Goal: Information Seeking & Learning: Learn about a topic

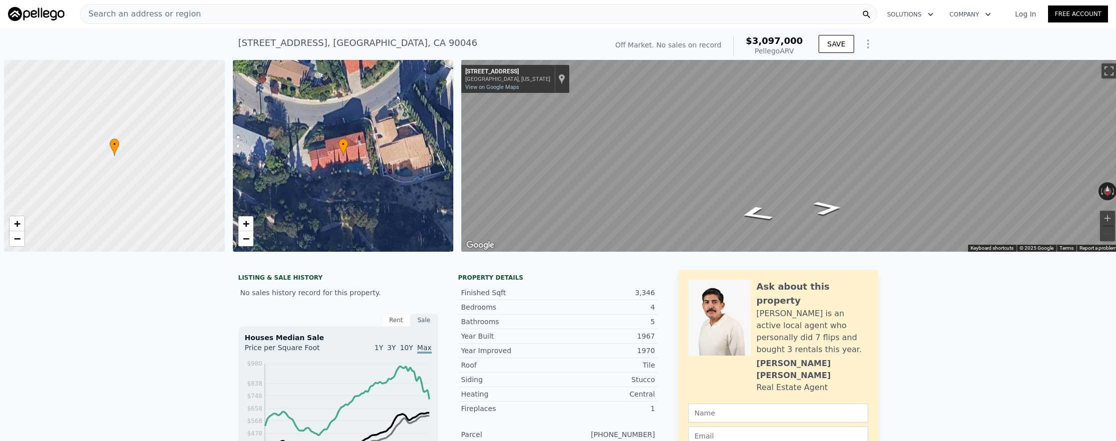
scroll to position [0, 4]
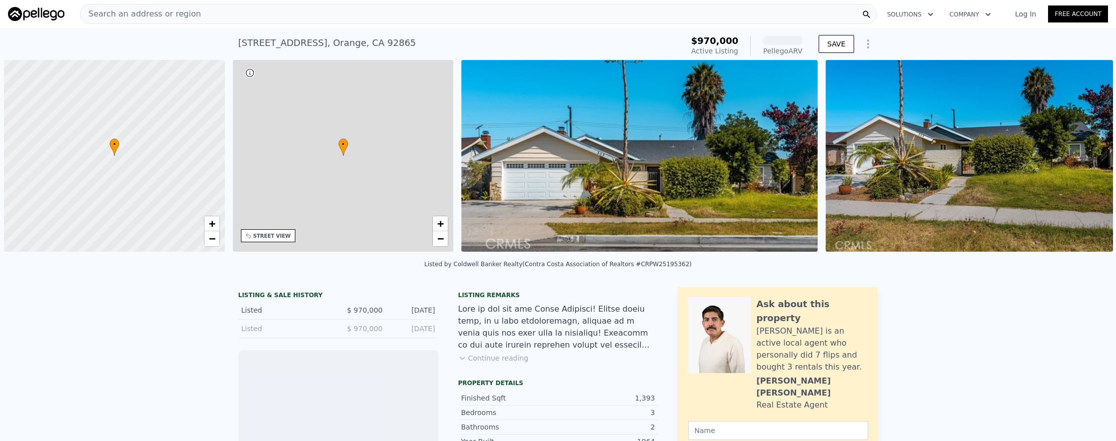
scroll to position [0, 4]
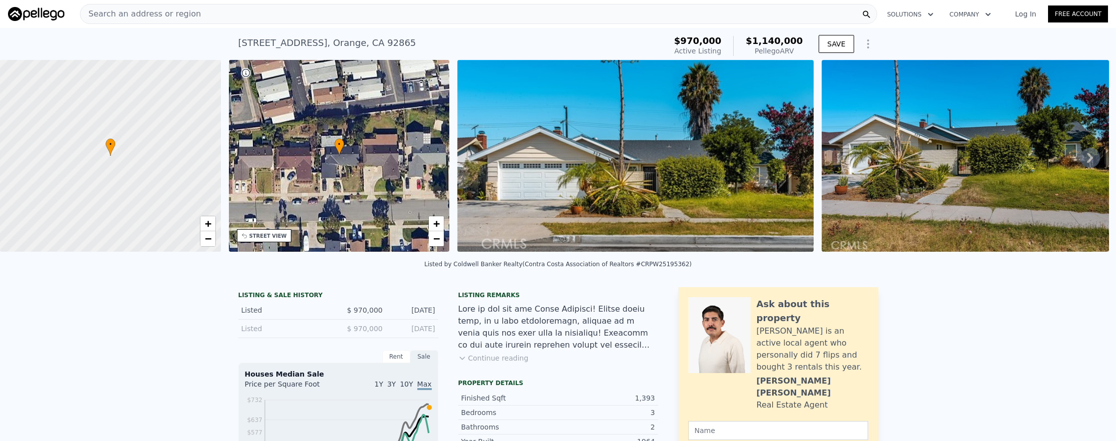
click at [254, 19] on div "Search an address or region" at bounding box center [478, 14] width 797 height 20
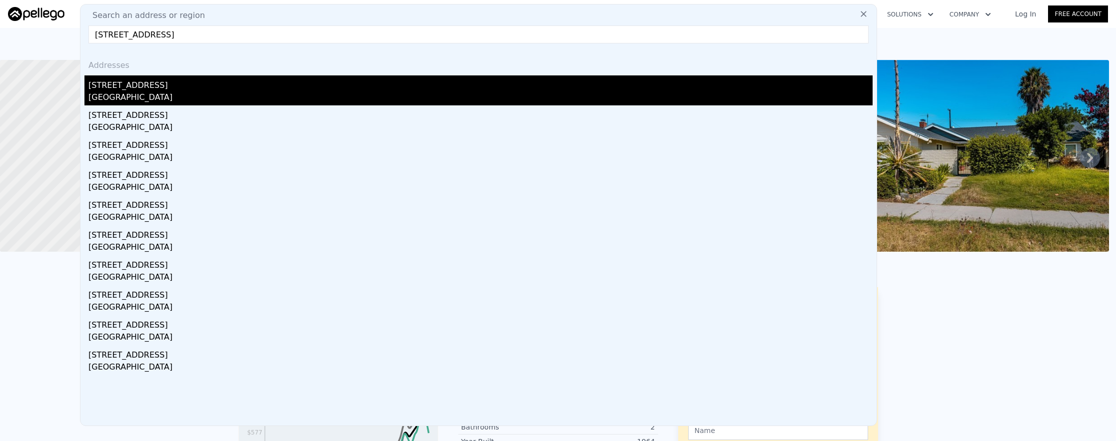
type input "[STREET_ADDRESS]"
click at [262, 100] on div "[GEOGRAPHIC_DATA]" at bounding box center [480, 98] width 784 height 14
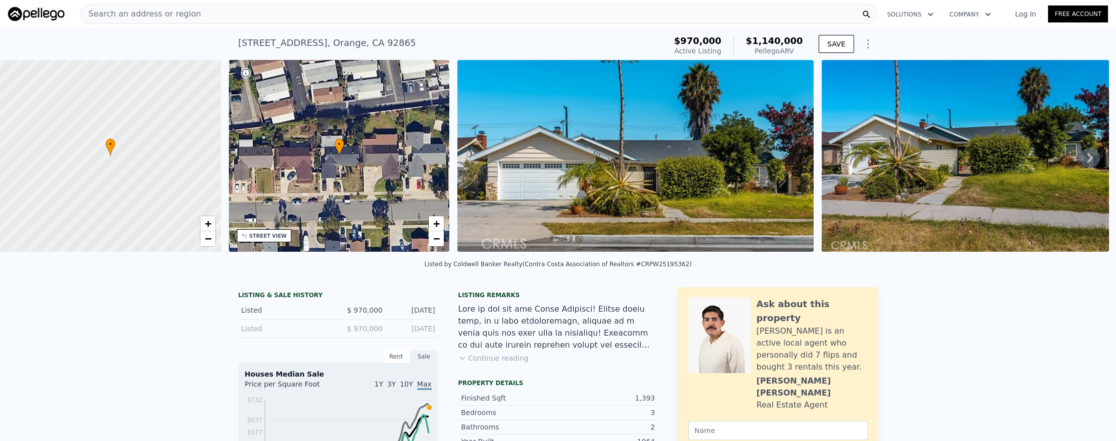
type input "1136"
type input "1811"
type input "5850"
type input "7704"
type input "$ 978,000"
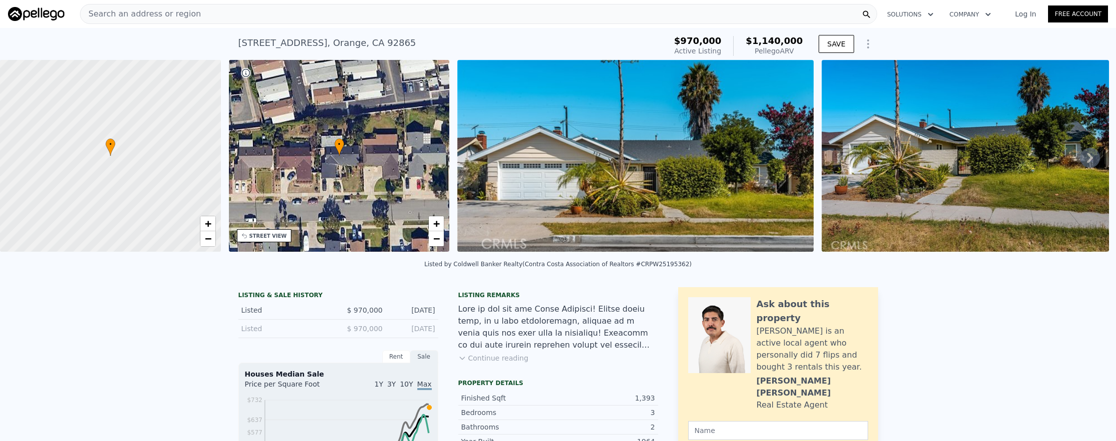
type input "6"
type input "-$ 55,034"
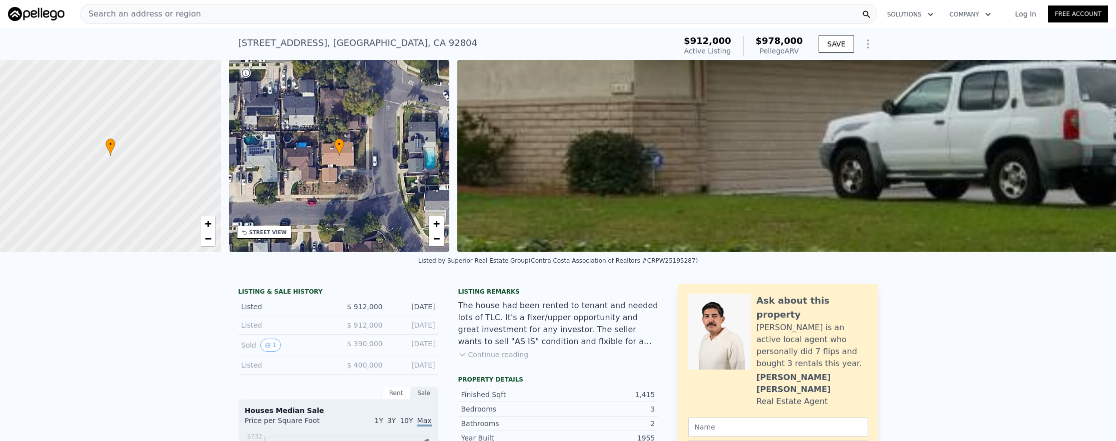
click at [280, 9] on div "Search an address or region" at bounding box center [478, 14] width 797 height 20
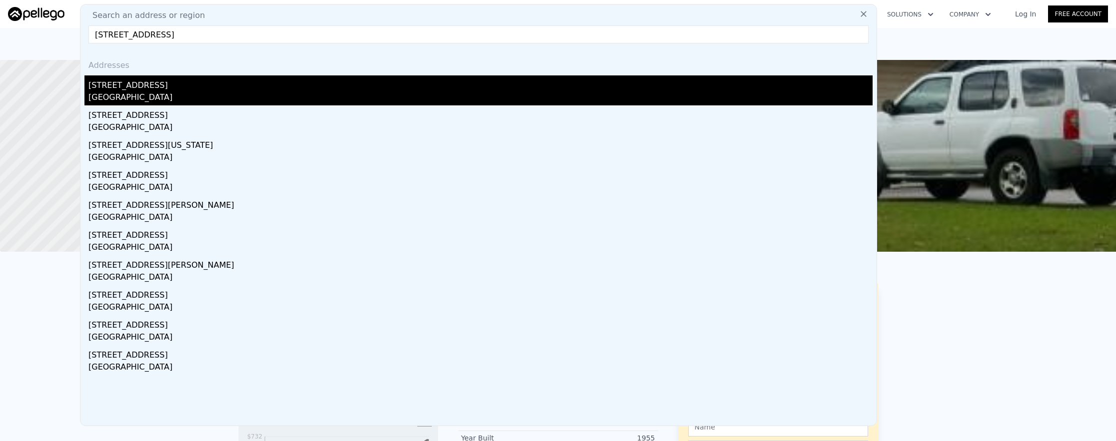
type input "[STREET_ADDRESS]"
click at [322, 102] on div "[GEOGRAPHIC_DATA]" at bounding box center [480, 98] width 784 height 14
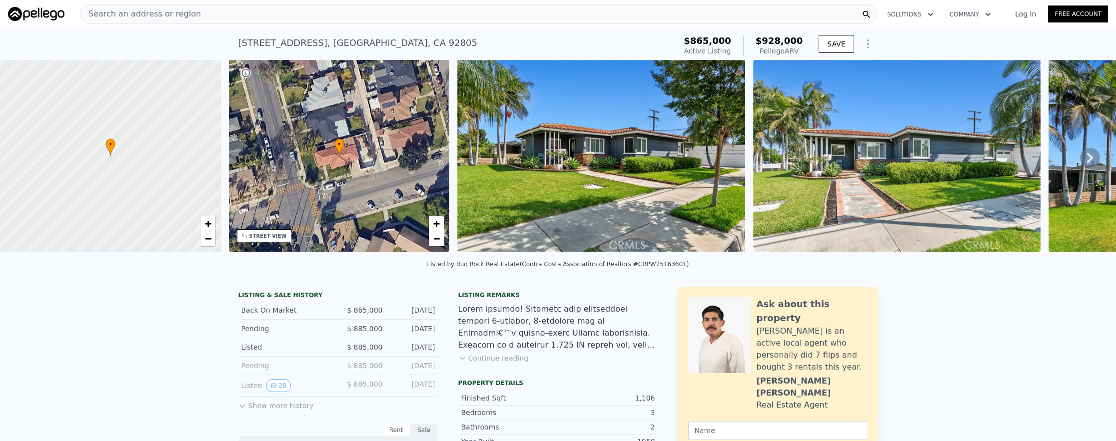
click at [162, 17] on span "Search an address or region" at bounding box center [140, 14] width 120 height 12
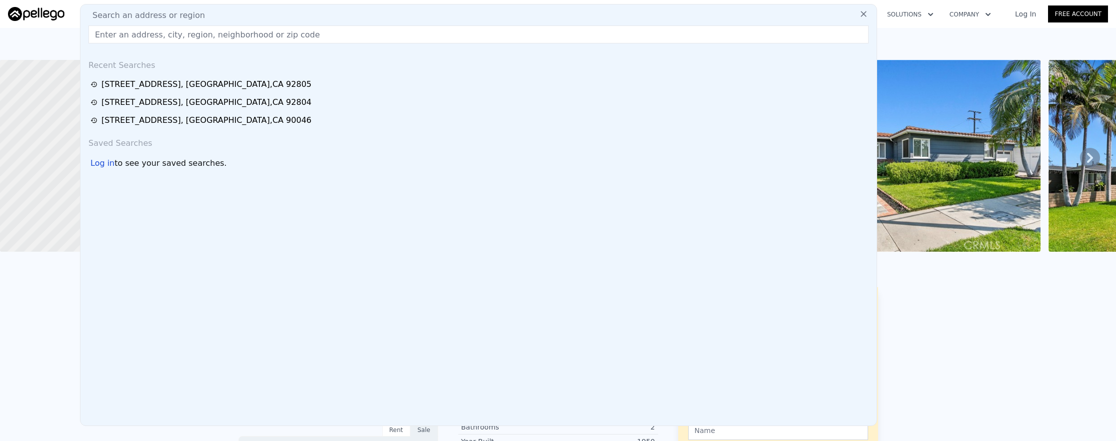
paste input "[STREET_ADDRESS]"
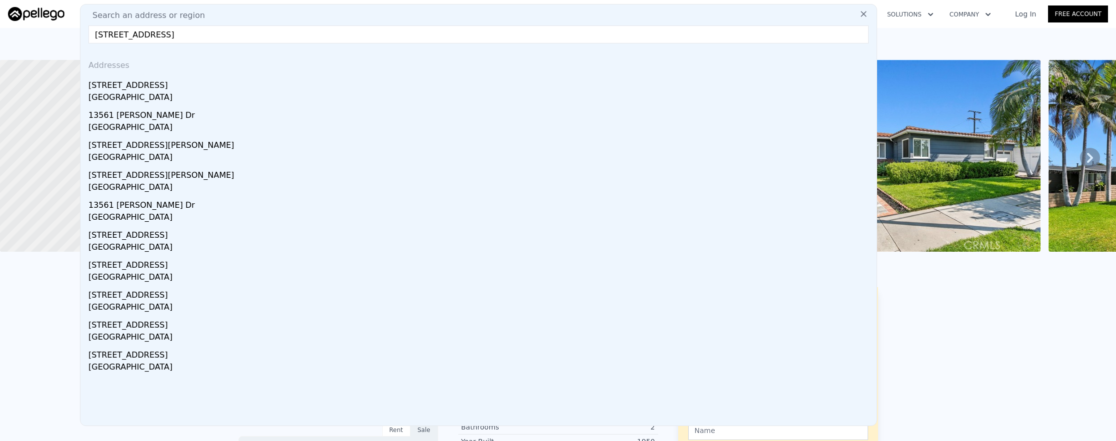
type input "[STREET_ADDRESS]"
click at [192, 99] on div "[GEOGRAPHIC_DATA]" at bounding box center [480, 98] width 784 height 14
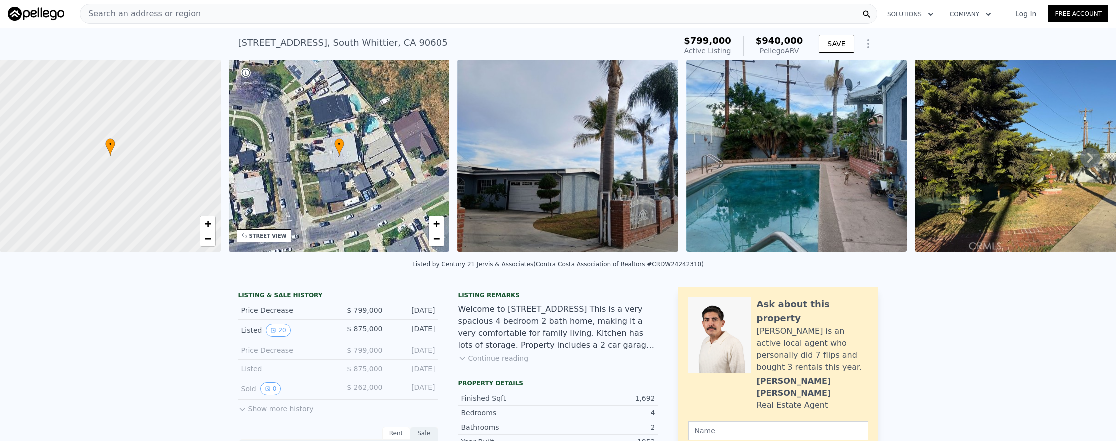
click at [181, 13] on span "Search an address or region" at bounding box center [140, 14] width 120 height 12
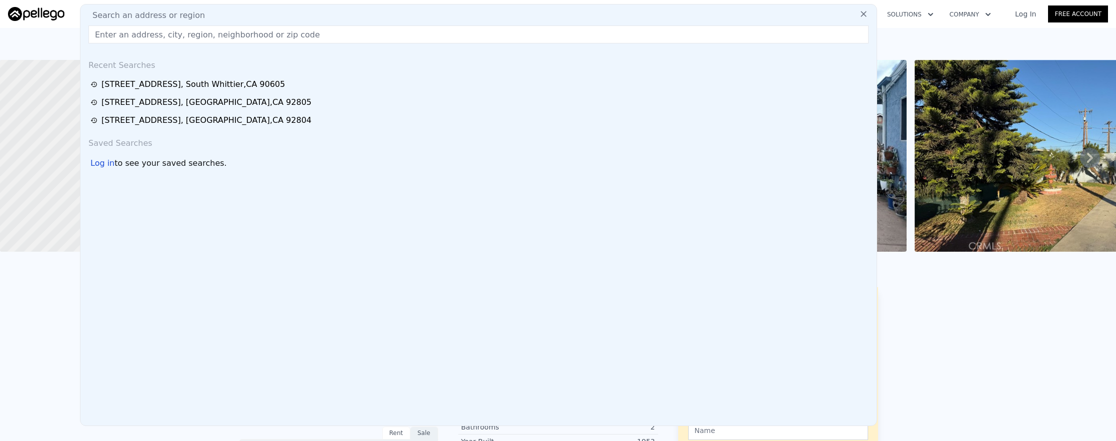
click at [181, 13] on span "Search an address or region" at bounding box center [144, 15] width 120 height 12
click at [181, 31] on div at bounding box center [184, 30] width 9 height 9
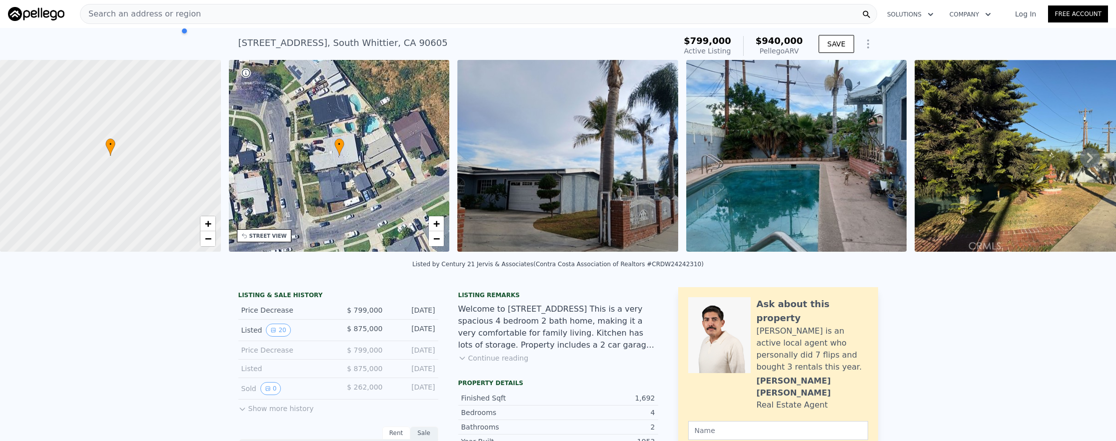
click at [147, 22] on div "Search an address or region" at bounding box center [140, 13] width 120 height 19
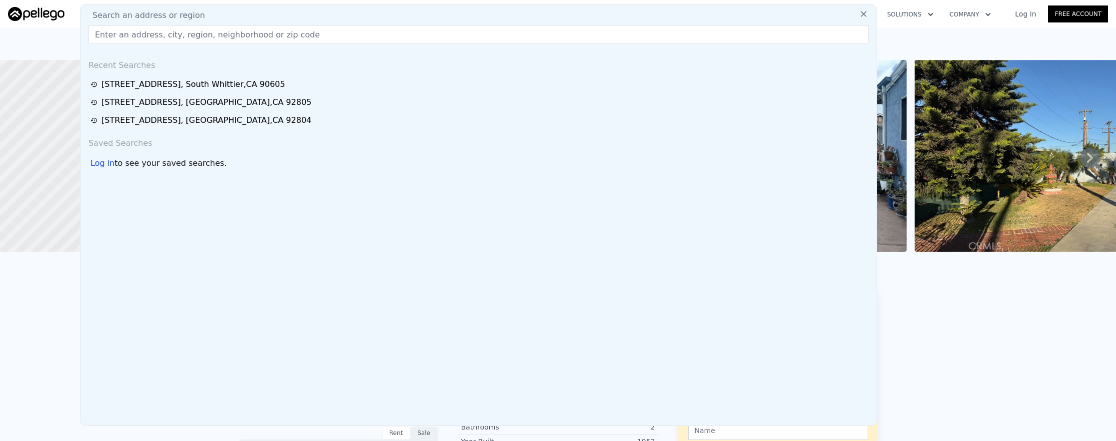
click at [127, 36] on input "text" at bounding box center [478, 34] width 780 height 18
paste input "[STREET_ADDRESS]"
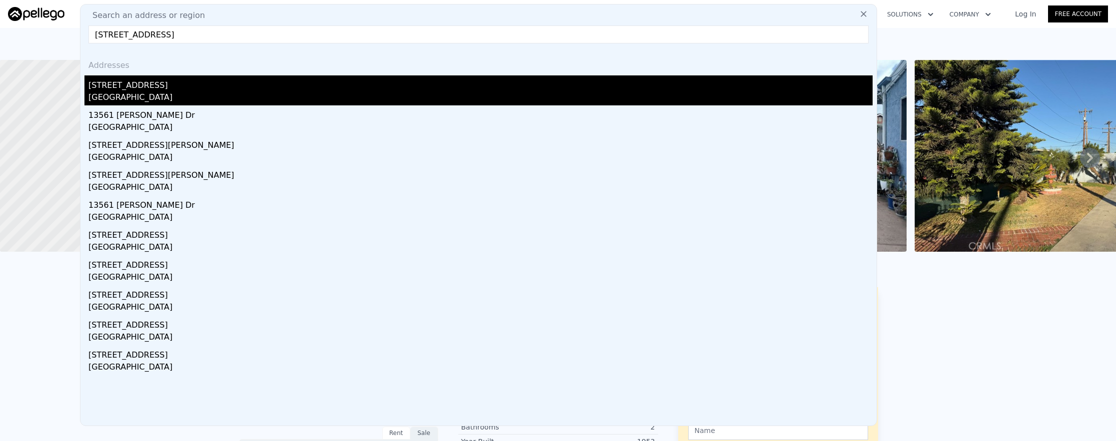
type input "[STREET_ADDRESS]"
click at [131, 98] on div "[GEOGRAPHIC_DATA]" at bounding box center [480, 98] width 784 height 14
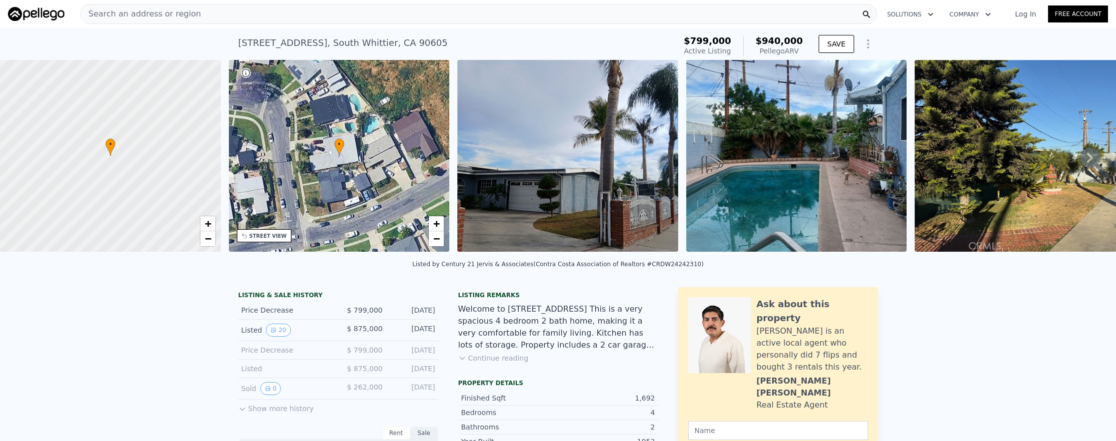
scroll to position [2, 0]
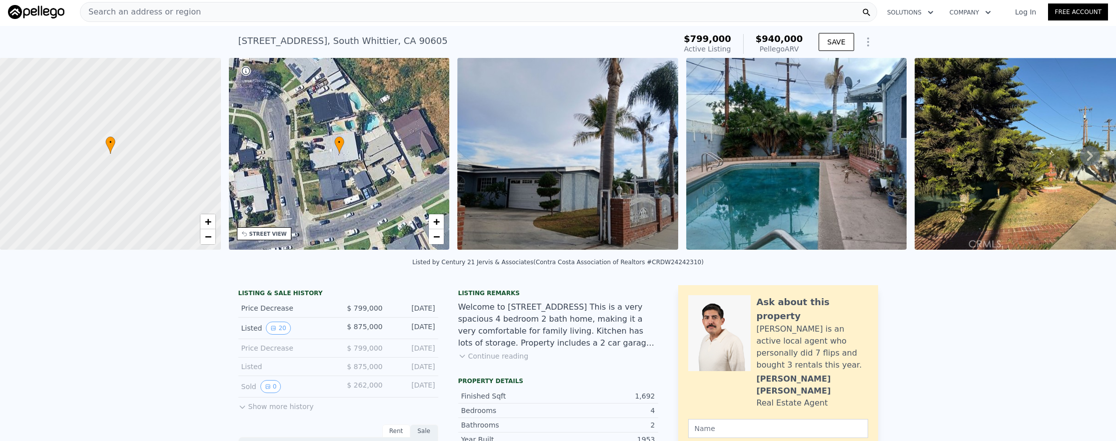
click at [447, 13] on div "Search an address or region" at bounding box center [478, 12] width 797 height 20
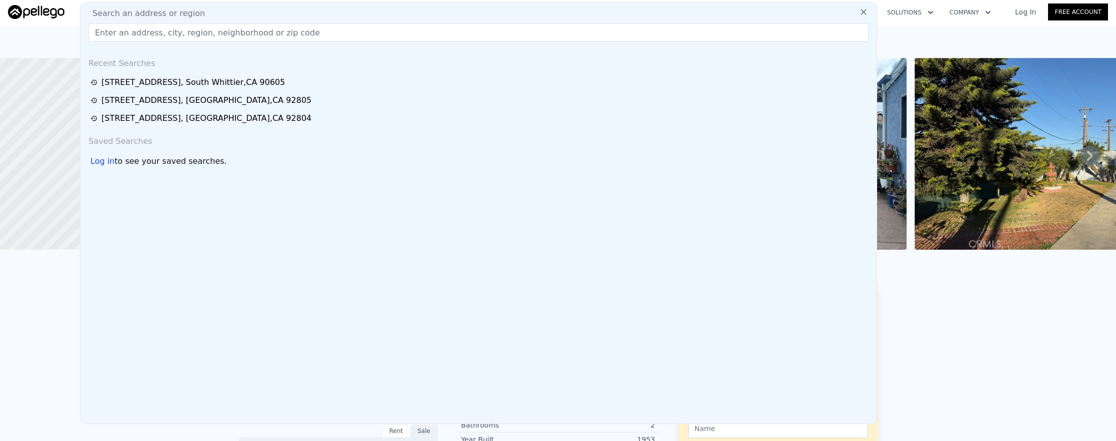
click at [504, 37] on input "text" at bounding box center [478, 32] width 780 height 18
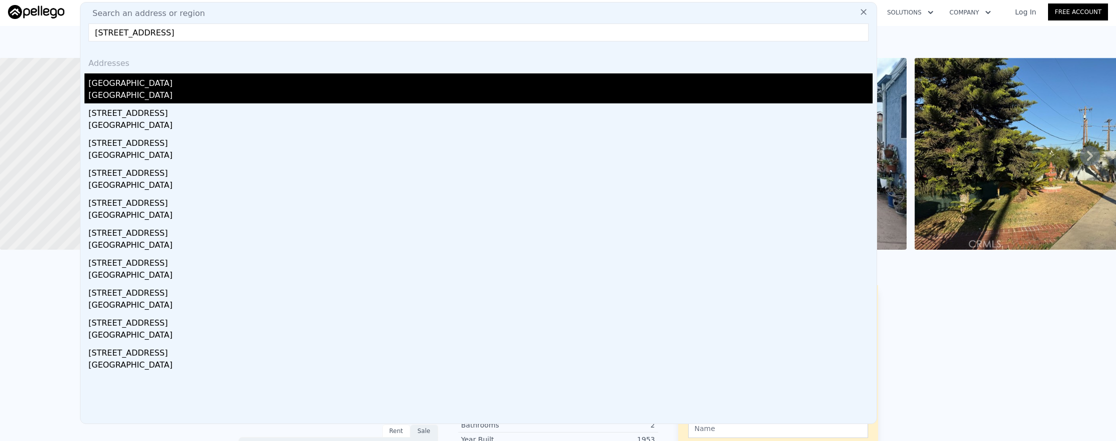
type input "[STREET_ADDRESS]"
click at [426, 82] on div "[GEOGRAPHIC_DATA]" at bounding box center [480, 81] width 784 height 16
